Goal: Information Seeking & Learning: Learn about a topic

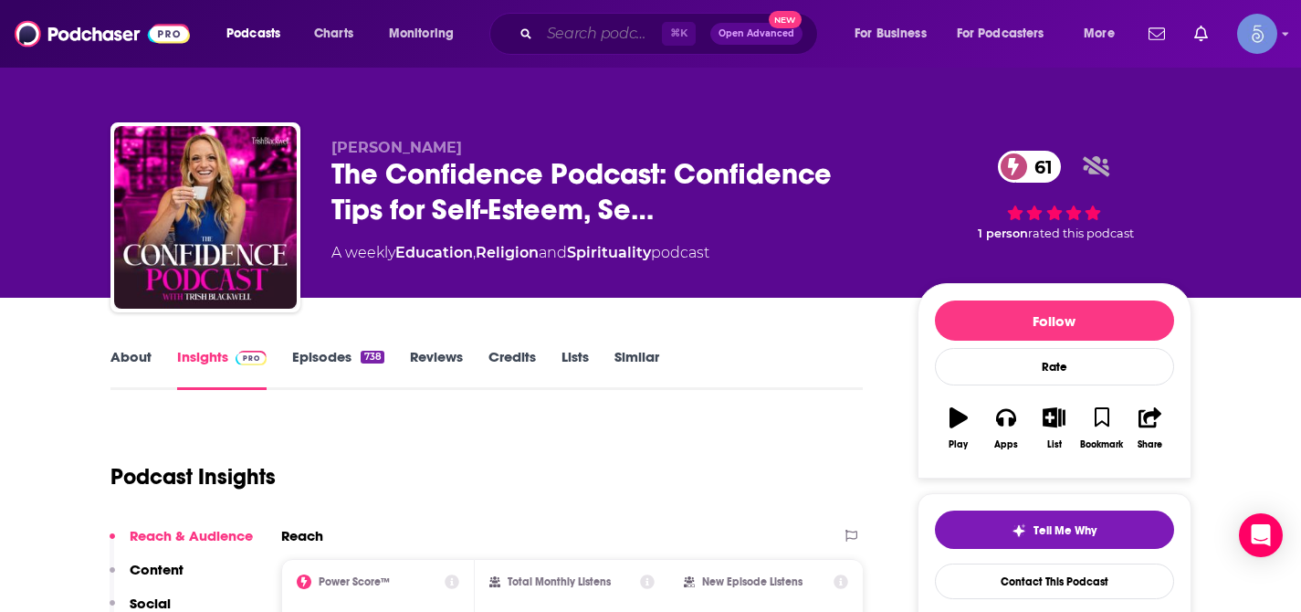
click at [569, 25] on input "Search podcasts, credits, & more..." at bounding box center [601, 33] width 122 height 29
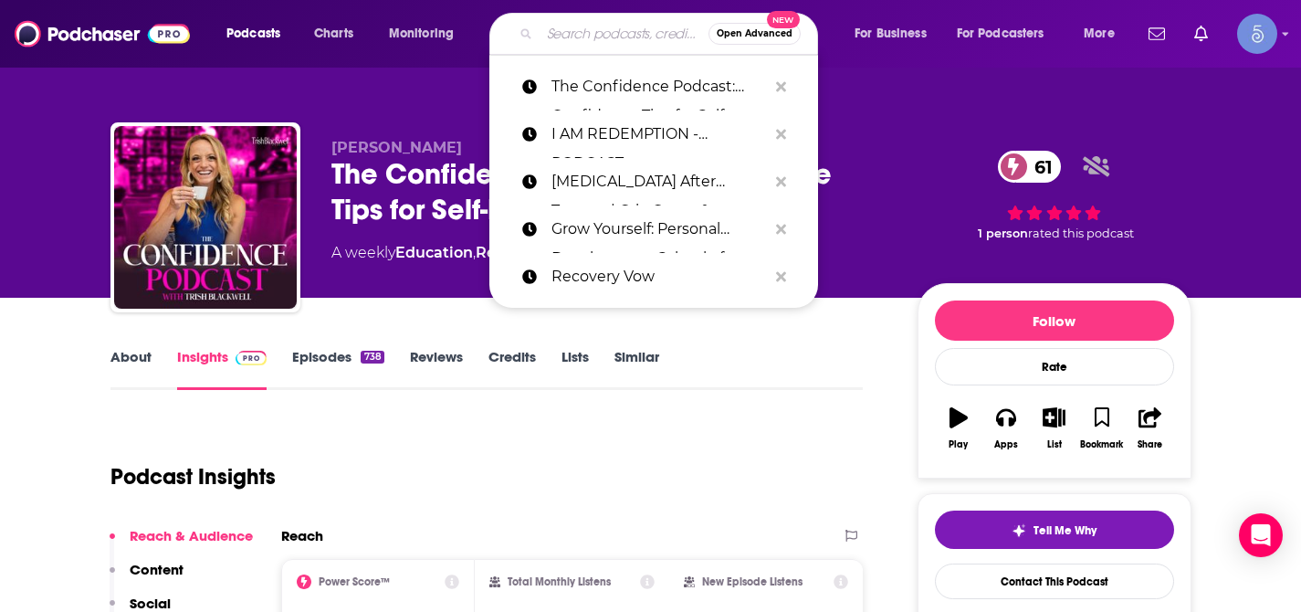
paste input "Everything is Personal"
type input "Everything is Personal"
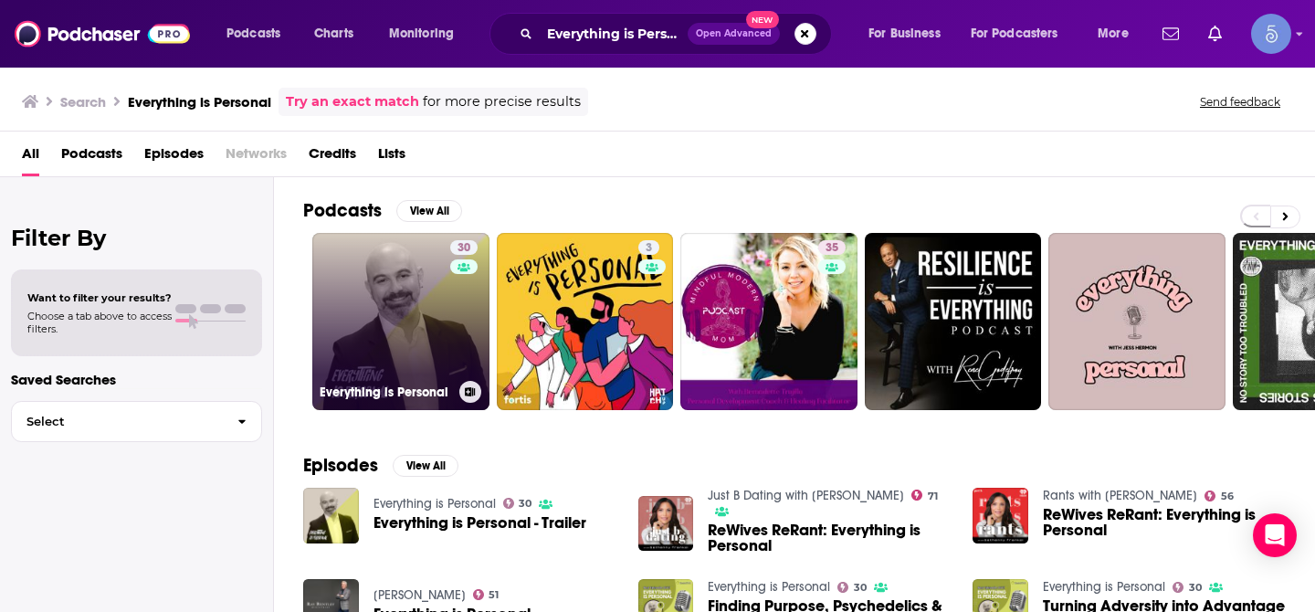
click at [375, 323] on link "30 Everything is Personal" at bounding box center [400, 321] width 177 height 177
